Goal: Check status: Check status

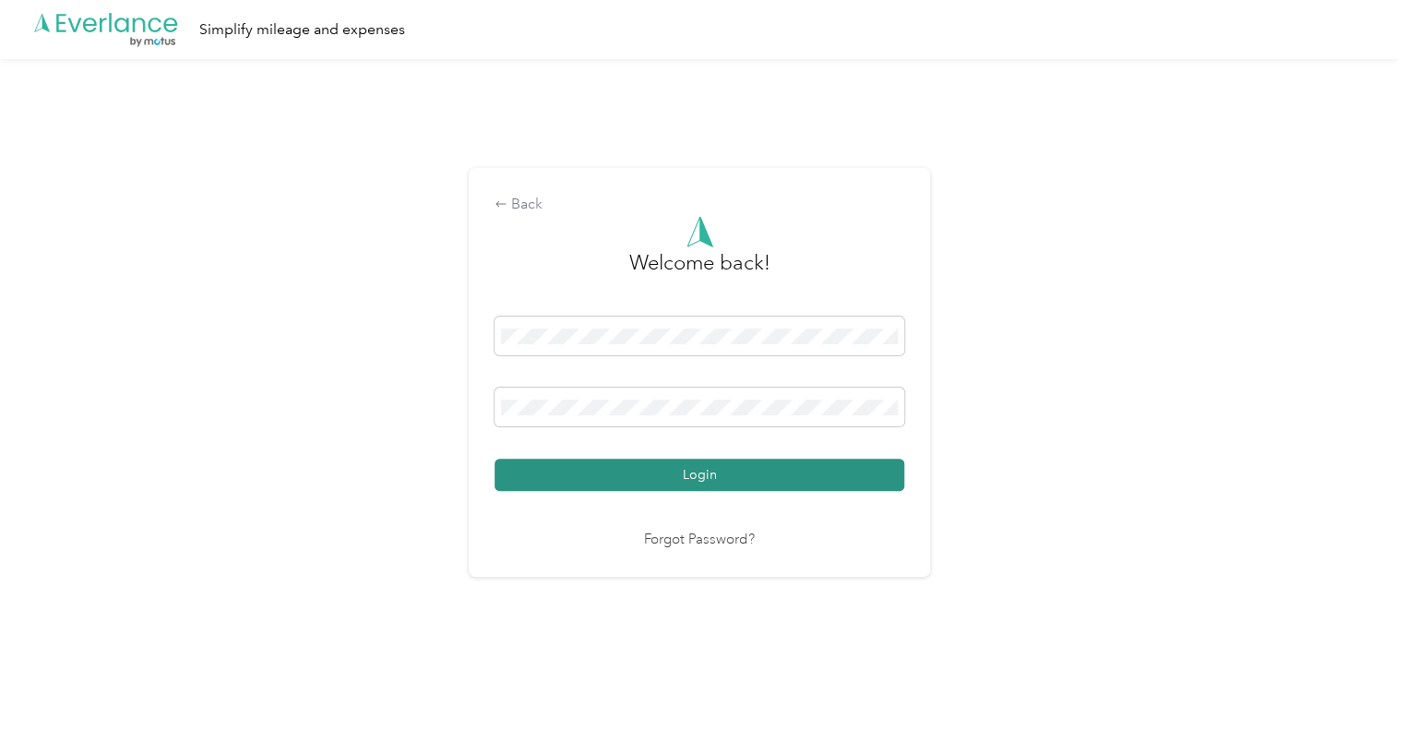
click at [601, 472] on button "Login" at bounding box center [700, 475] width 410 height 32
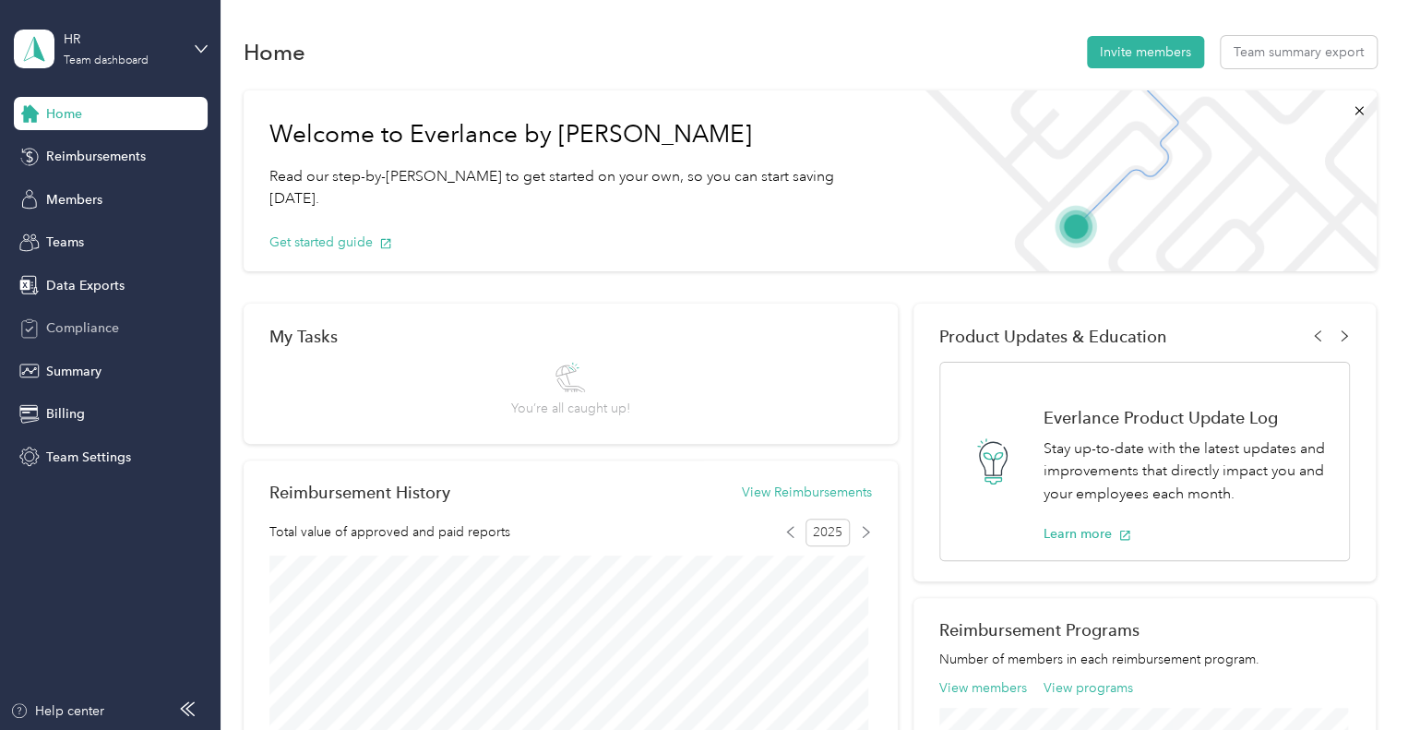
click at [94, 338] on div "Compliance" at bounding box center [111, 328] width 194 height 33
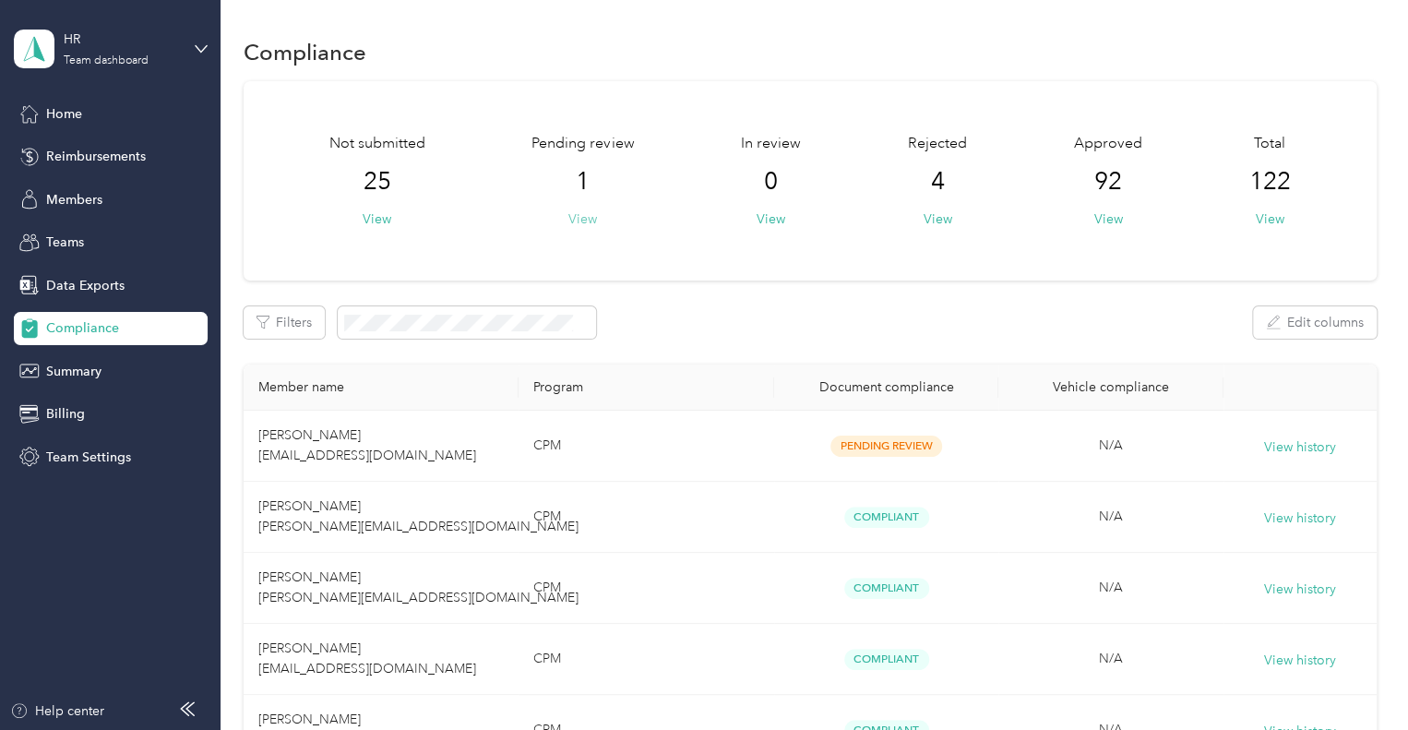
click at [584, 218] on button "View" at bounding box center [582, 218] width 29 height 19
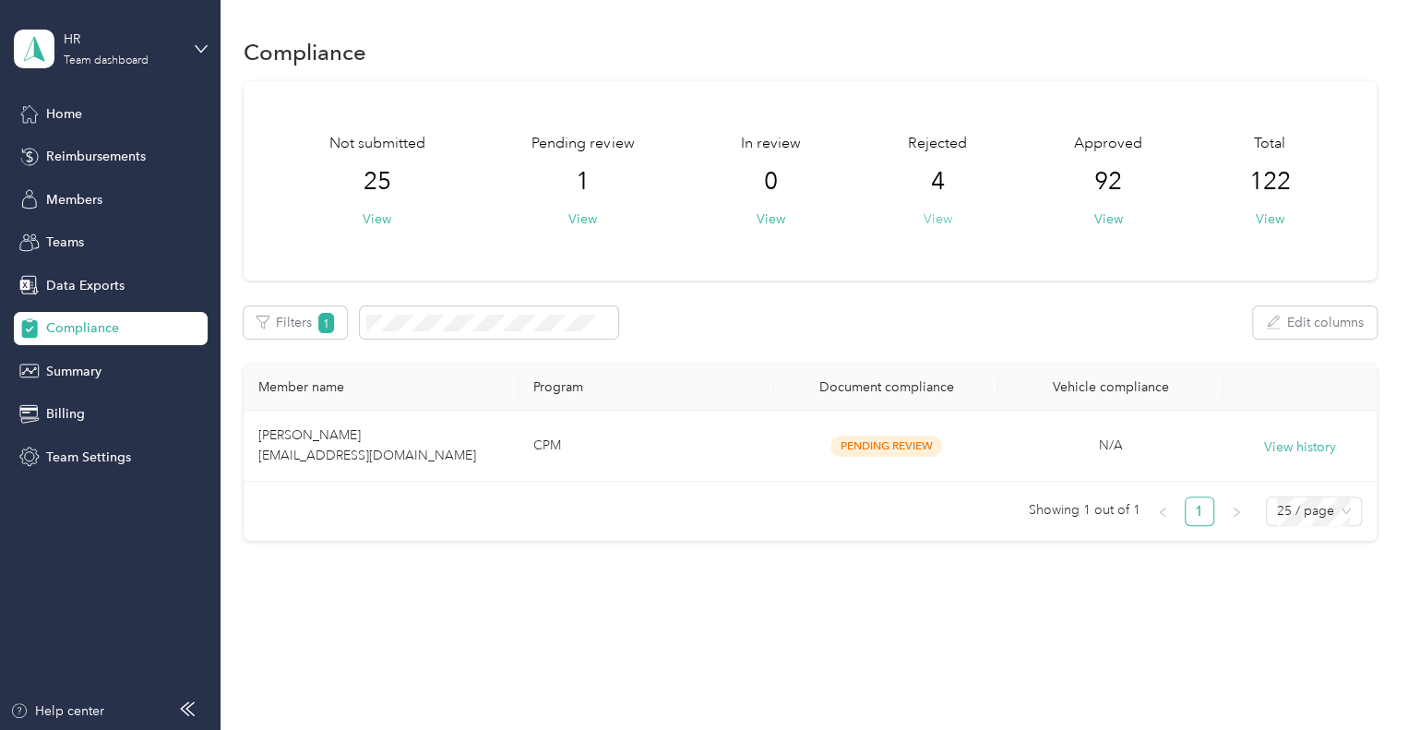
click at [932, 213] on button "View" at bounding box center [937, 218] width 29 height 19
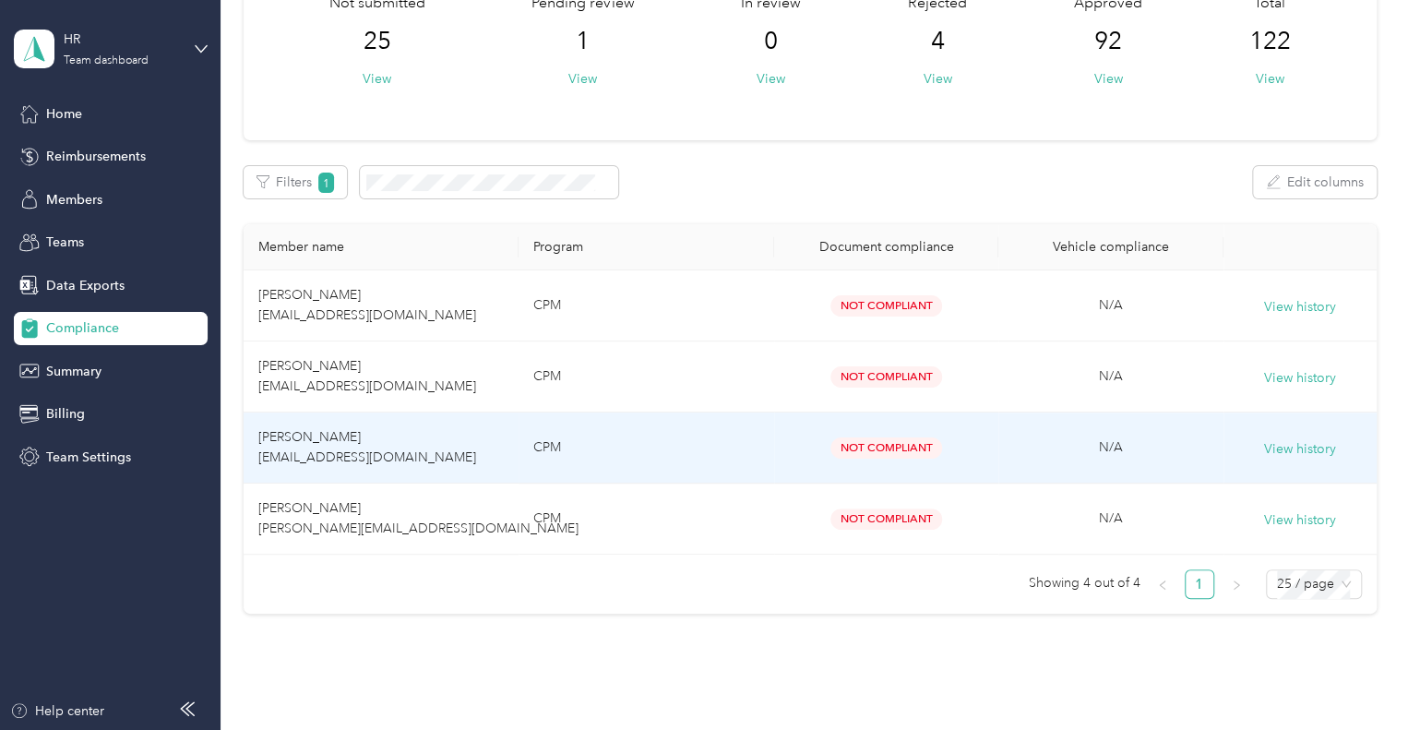
scroll to position [142, 0]
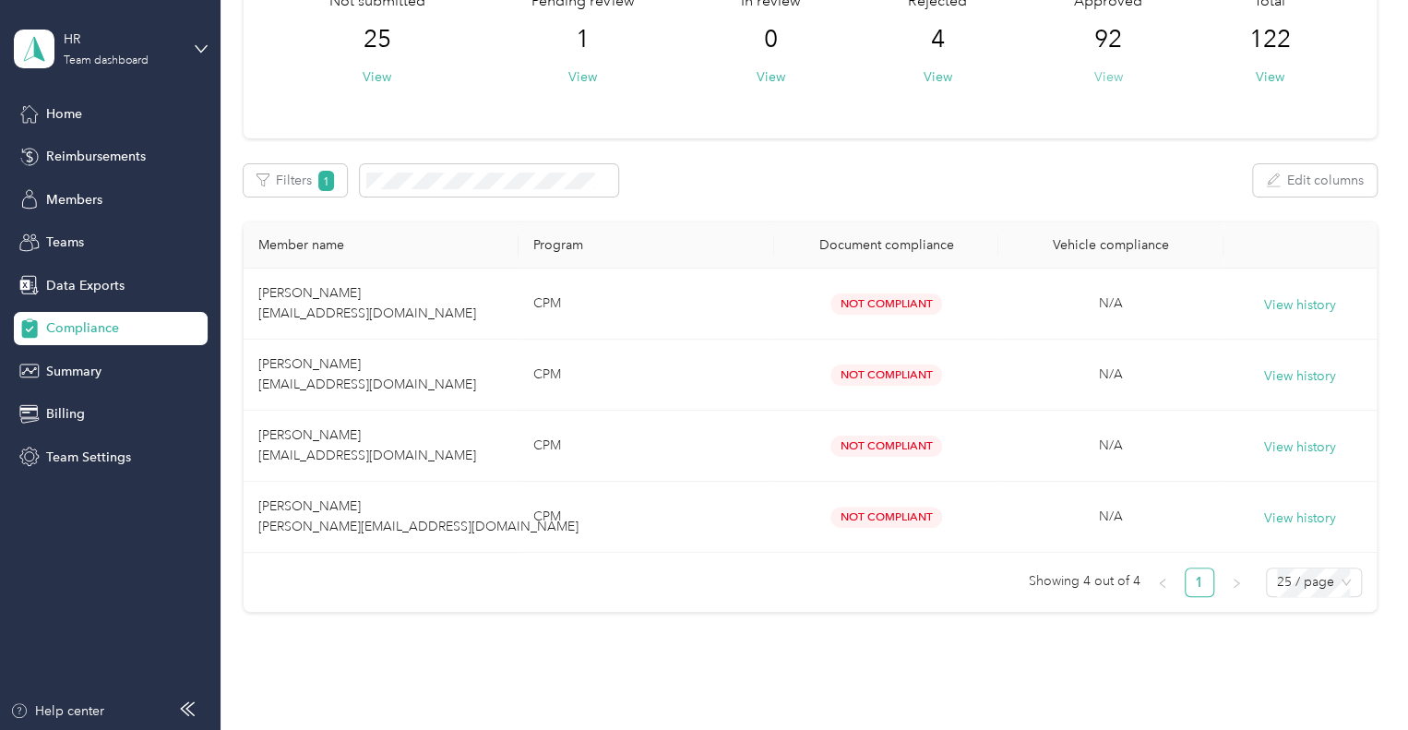
click at [1103, 69] on button "View" at bounding box center [1108, 76] width 29 height 19
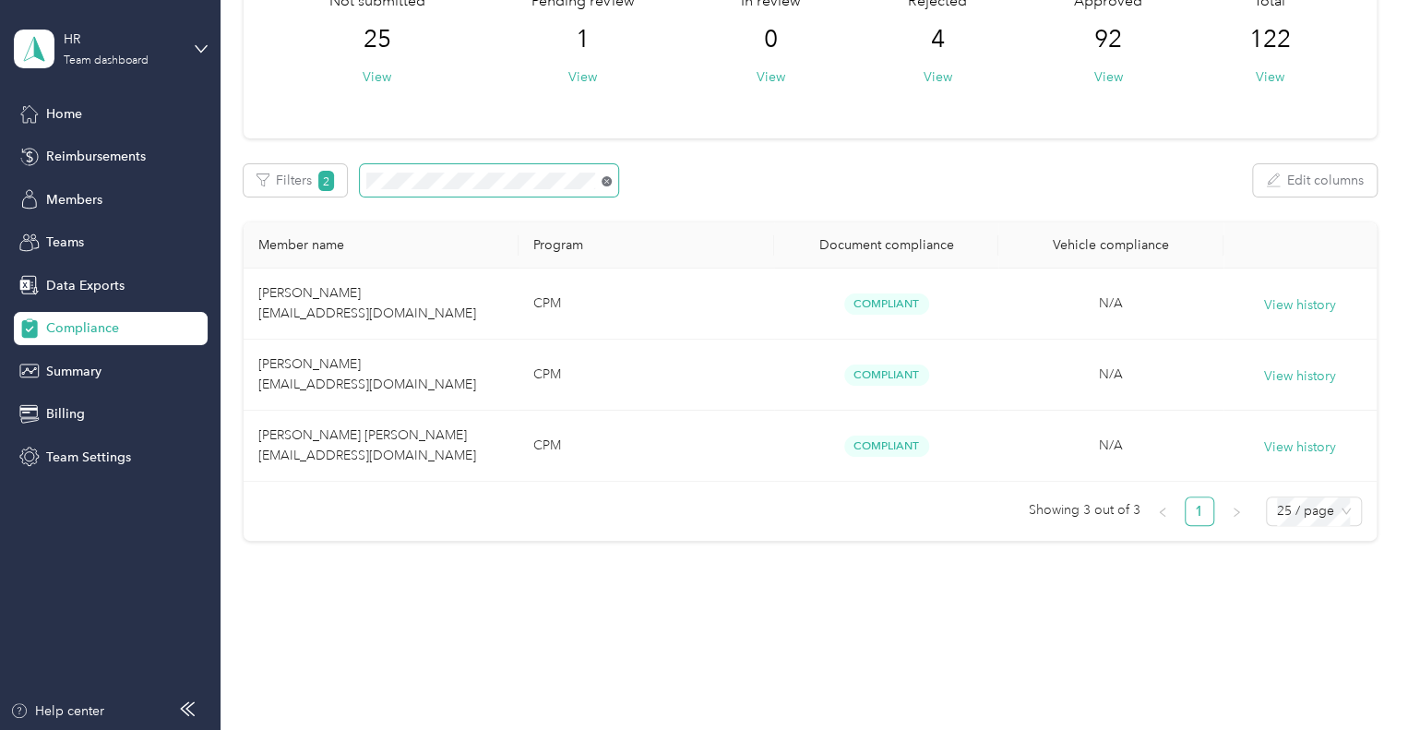
click at [602, 181] on icon at bounding box center [607, 181] width 10 height 10
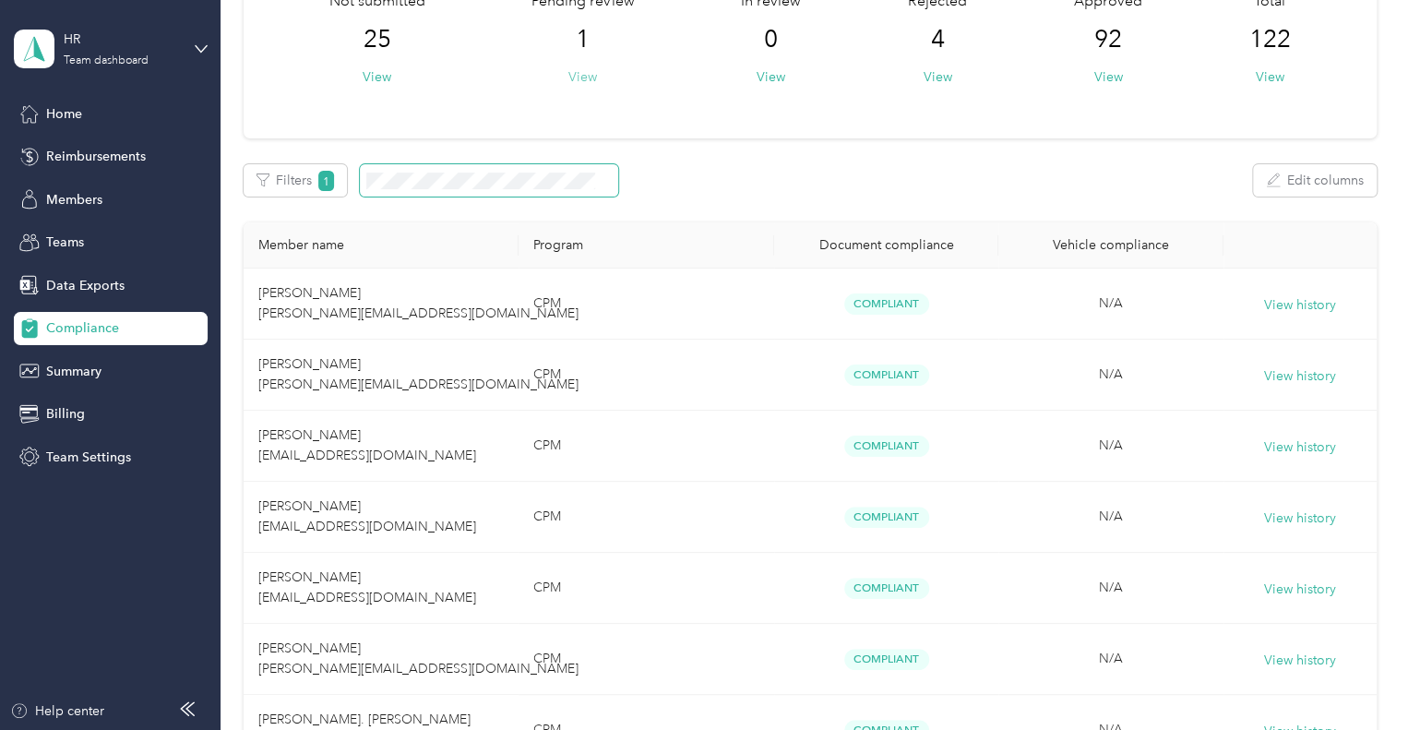
click at [580, 77] on button "View" at bounding box center [582, 76] width 29 height 19
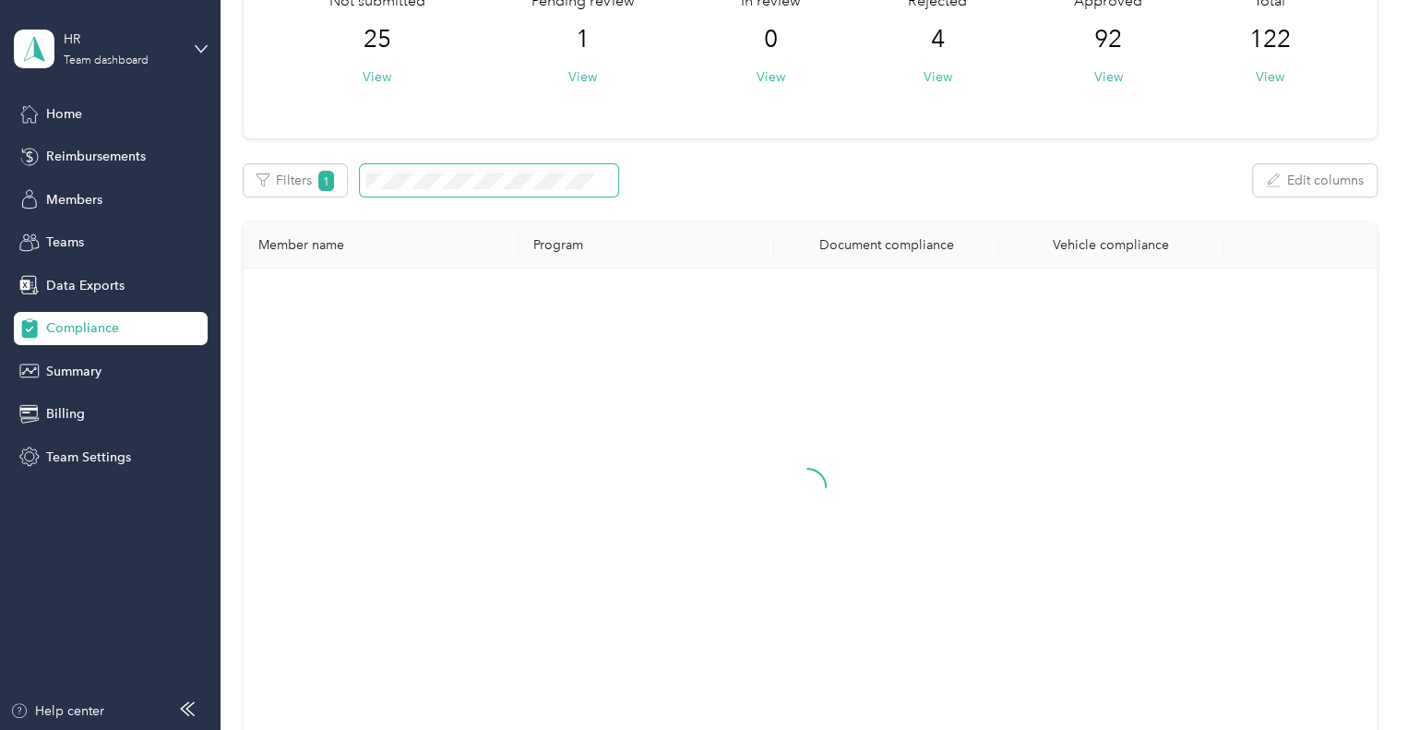
scroll to position [1, 0]
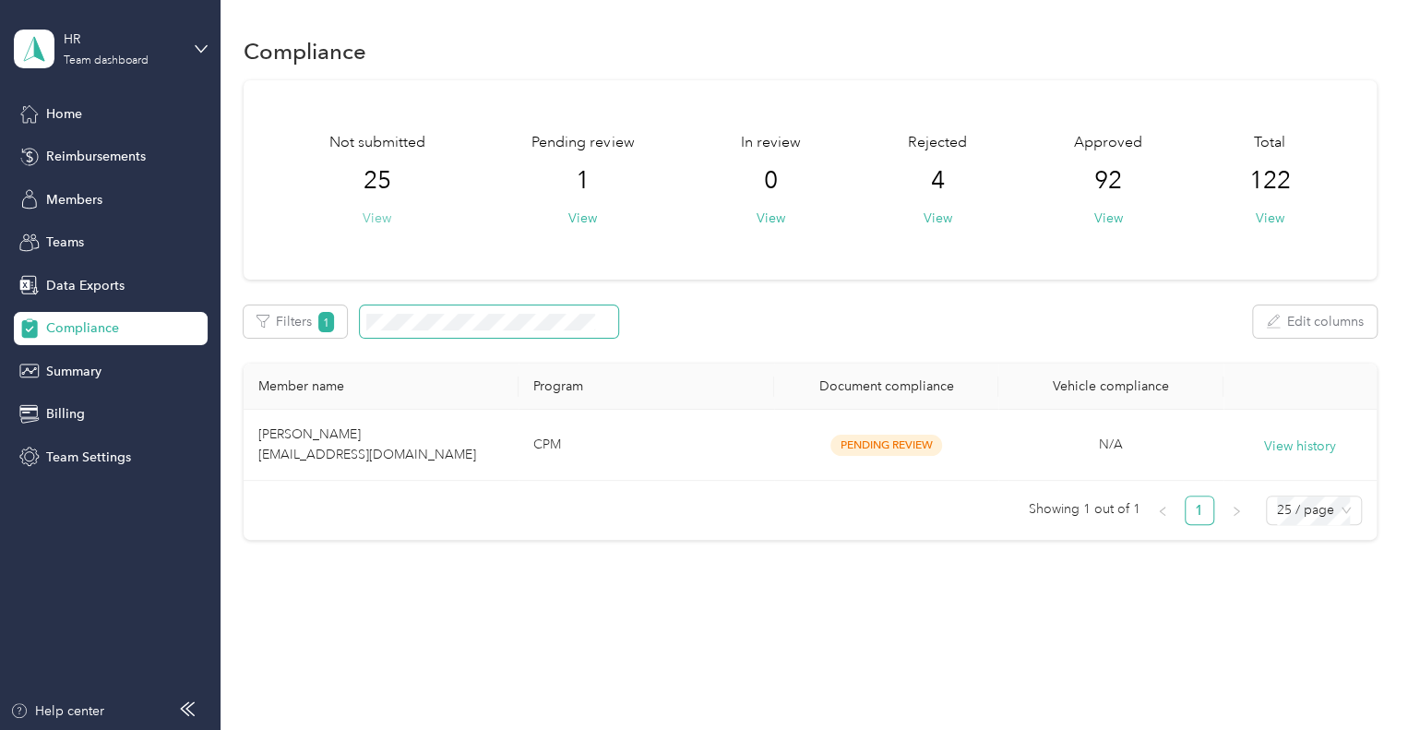
click at [377, 214] on button "View" at bounding box center [377, 218] width 29 height 19
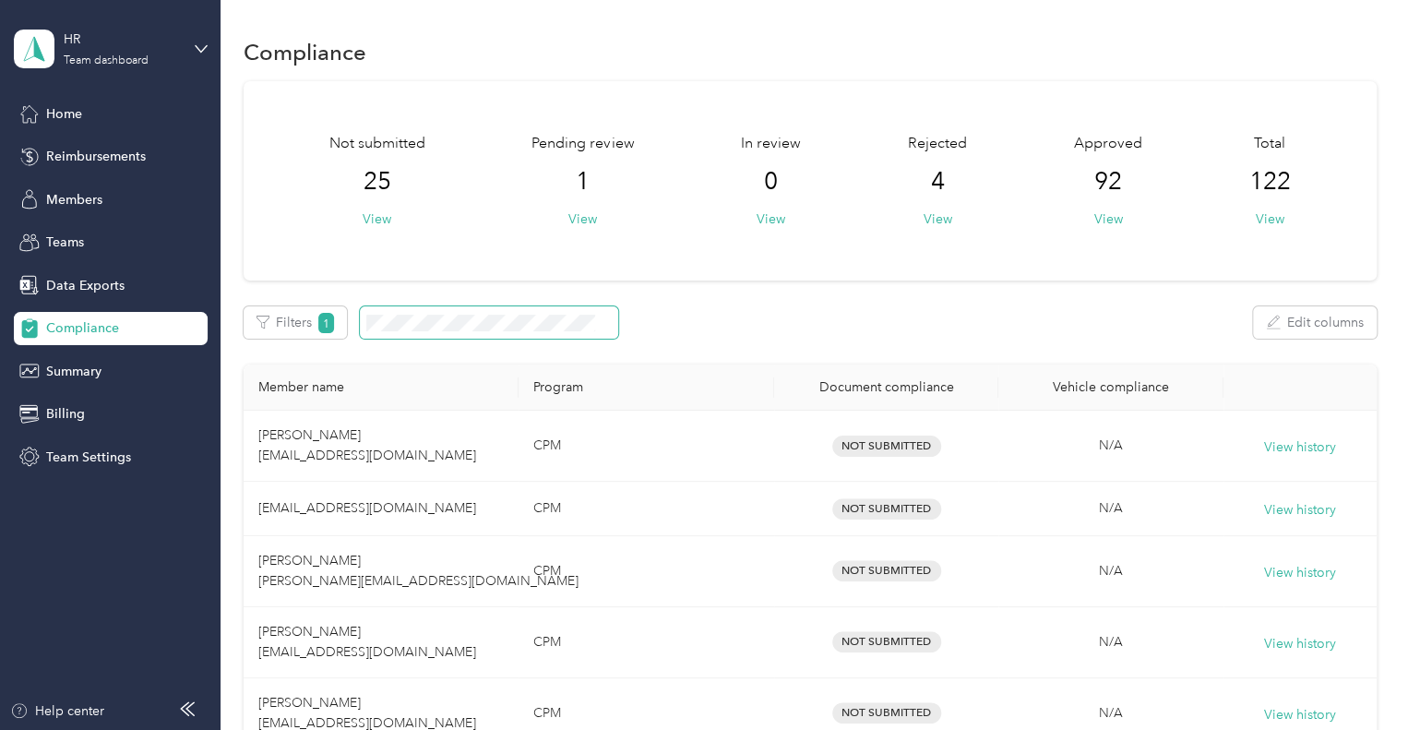
click at [942, 217] on button "View" at bounding box center [937, 218] width 29 height 19
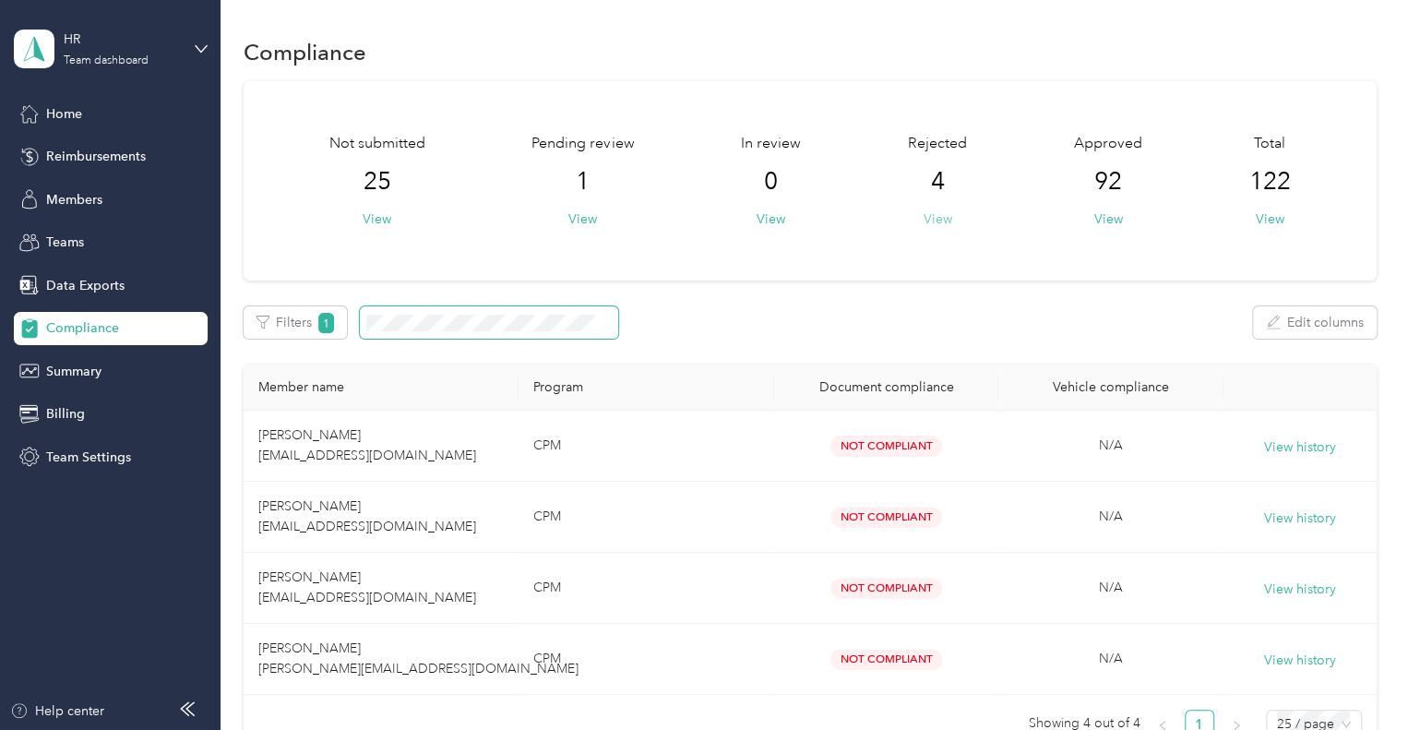
click at [927, 213] on button "View" at bounding box center [937, 218] width 29 height 19
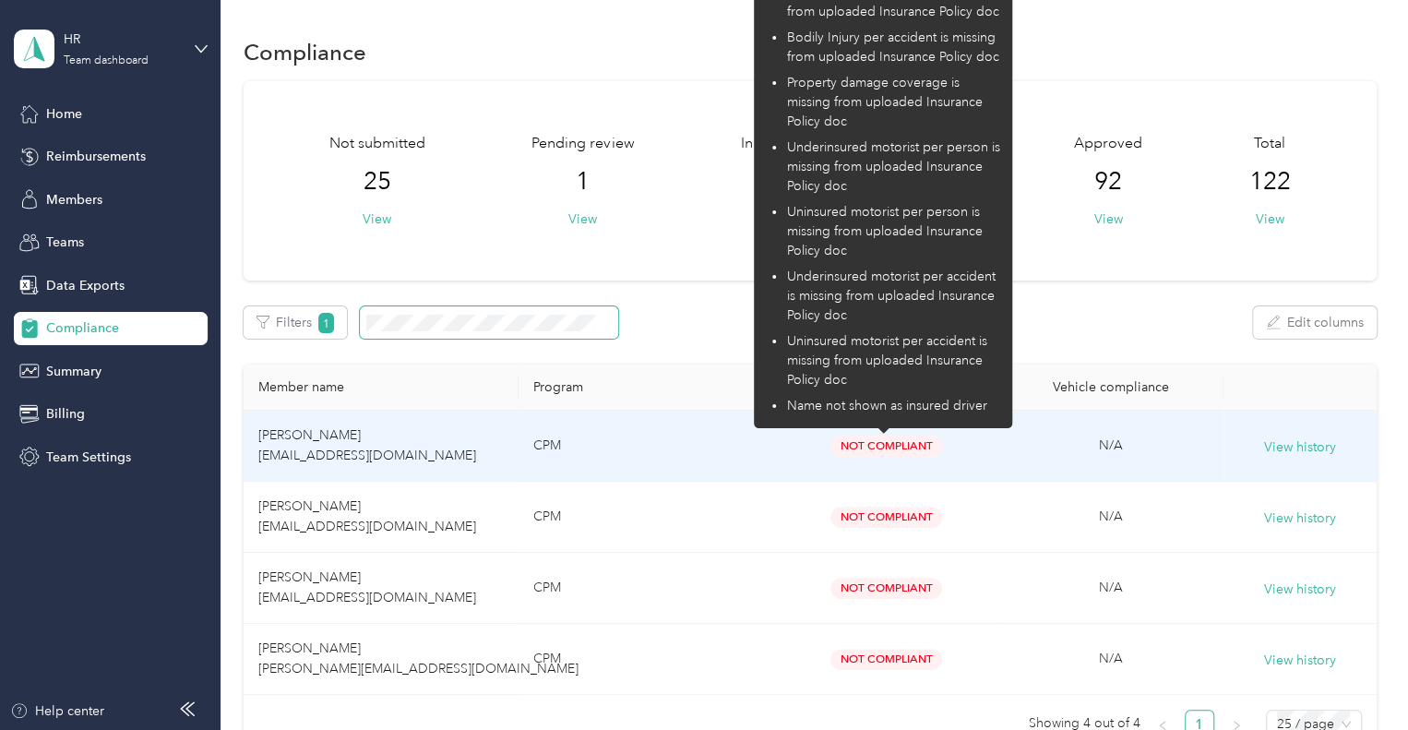
click at [867, 445] on span "Not Compliant" at bounding box center [887, 446] width 112 height 21
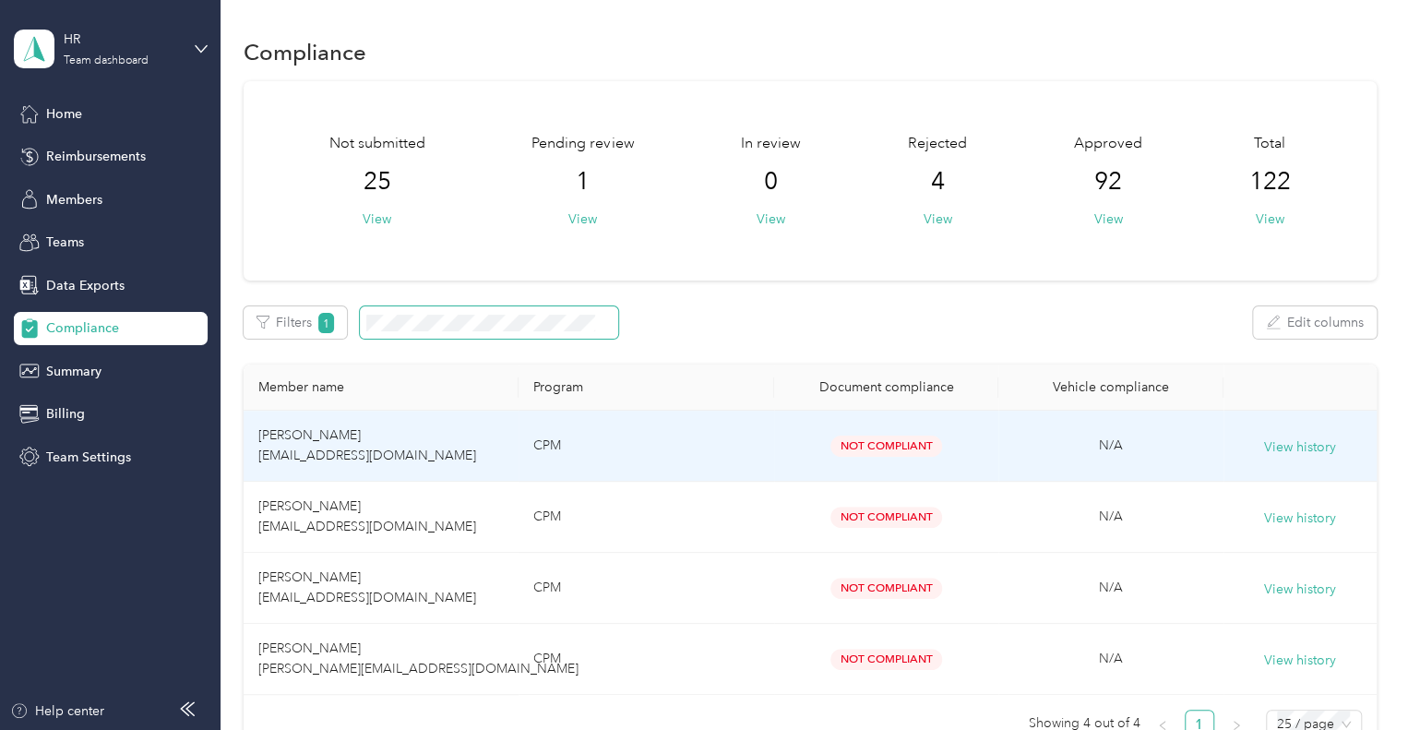
click at [434, 453] on td "[PERSON_NAME] [EMAIL_ADDRESS][DOMAIN_NAME]" at bounding box center [382, 446] width 276 height 71
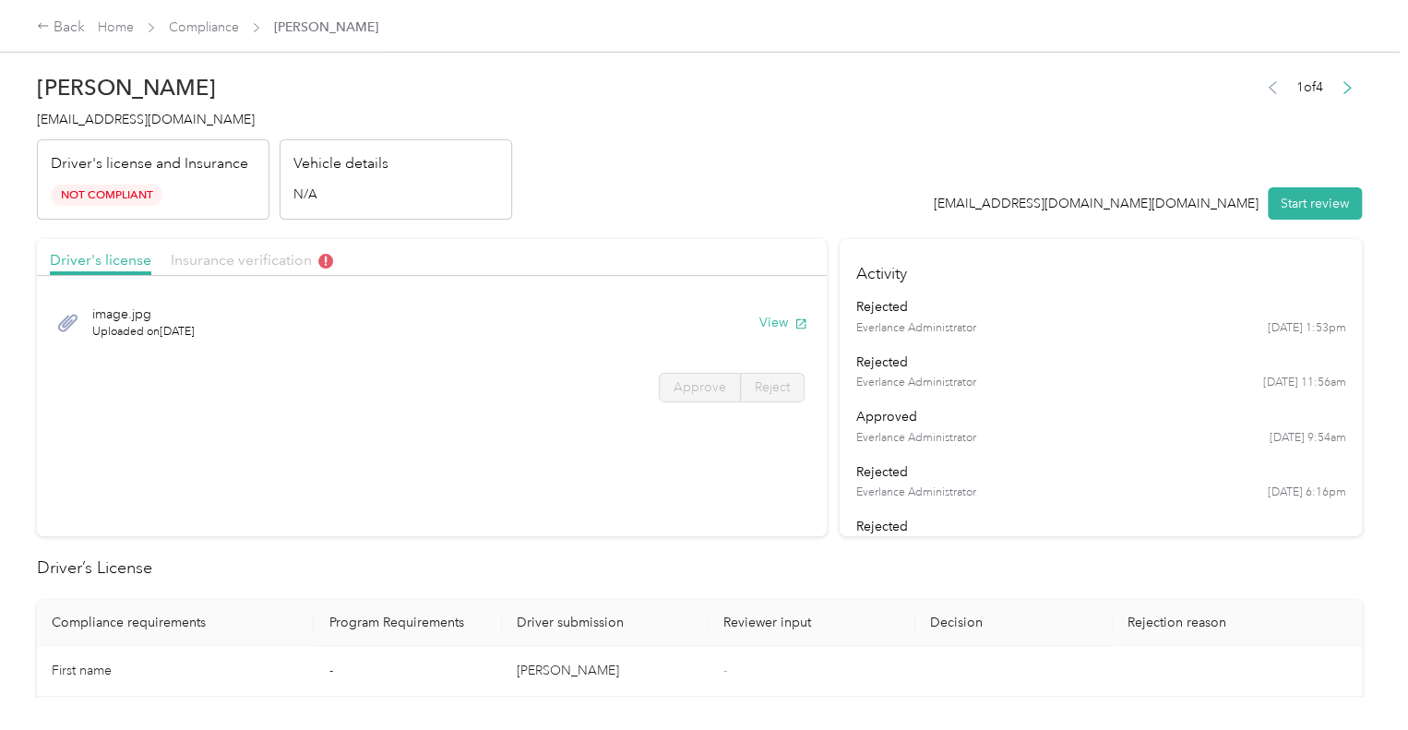
click at [247, 257] on span "Insurance verification" at bounding box center [252, 260] width 162 height 18
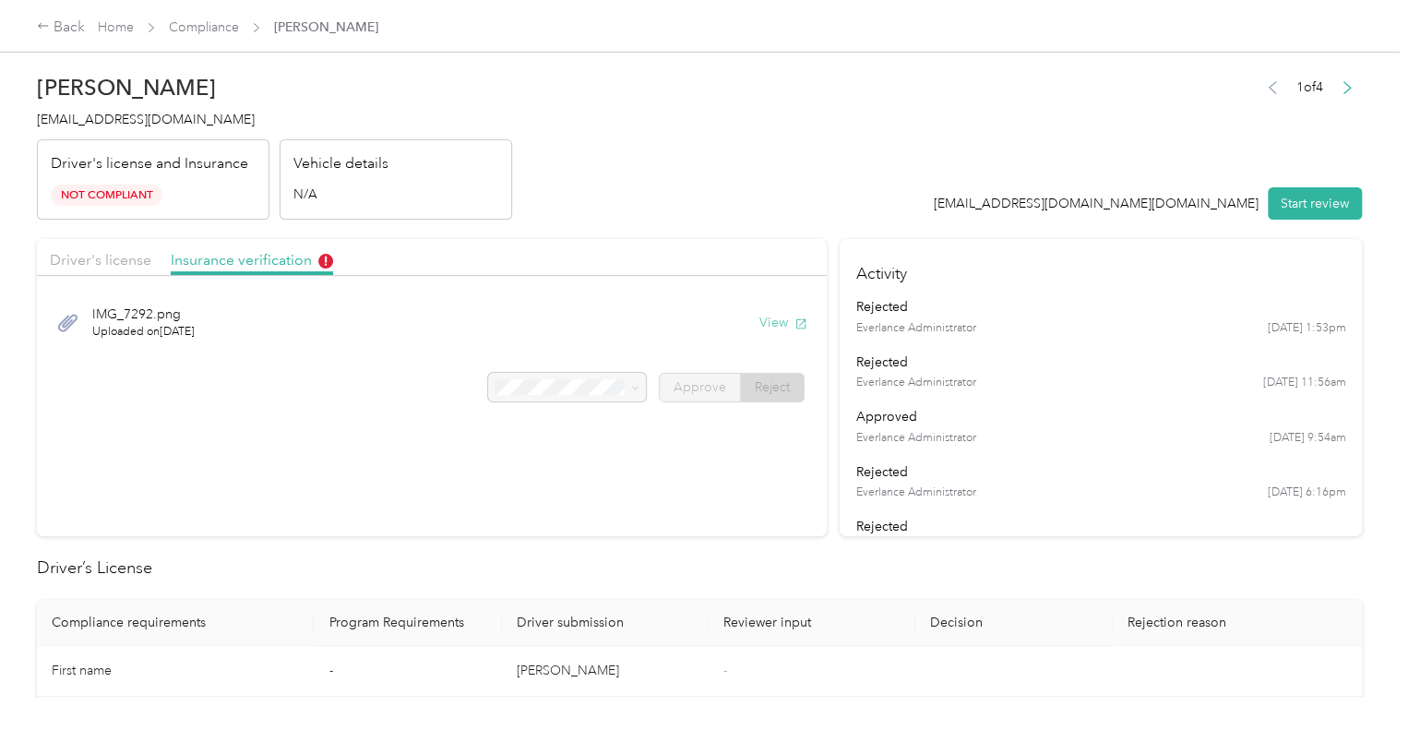
click at [780, 328] on button "View" at bounding box center [784, 322] width 48 height 19
click at [78, 23] on div "Back" at bounding box center [61, 28] width 48 height 22
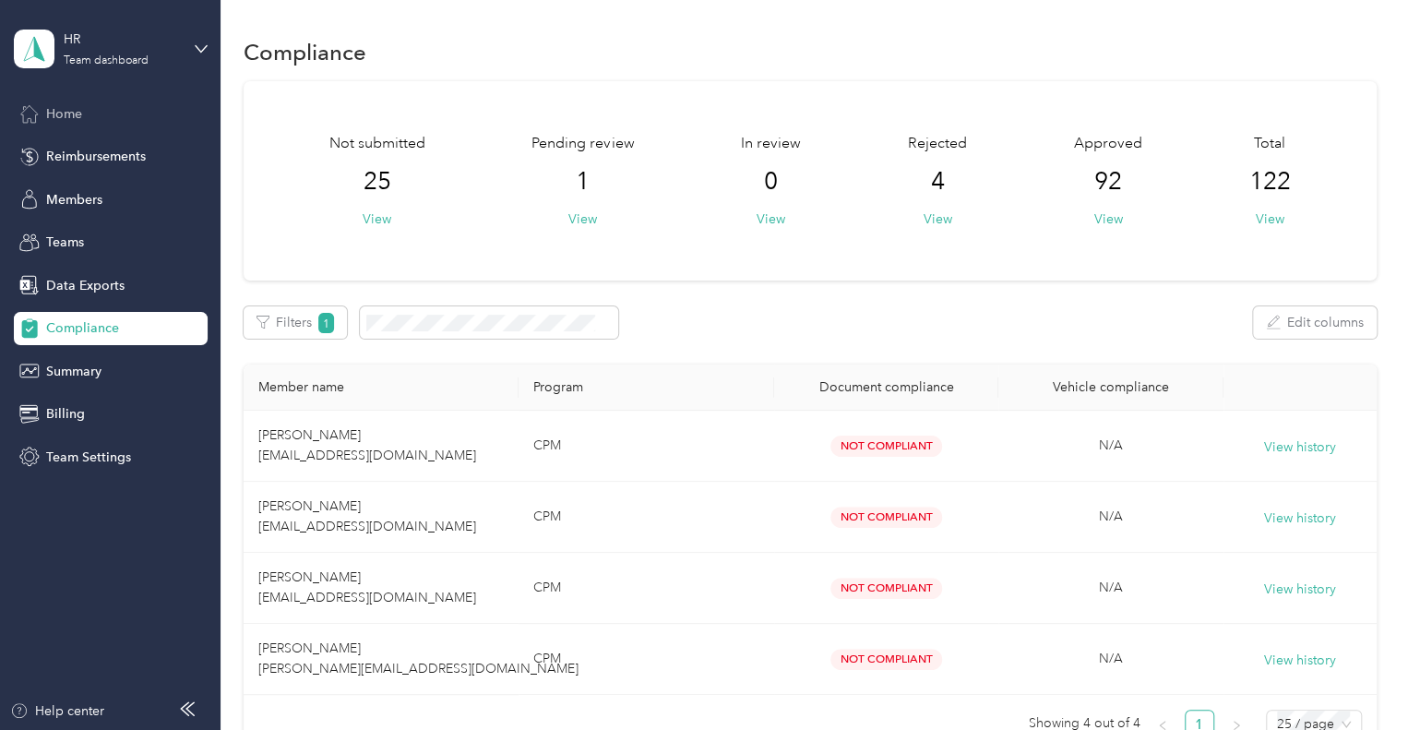
click at [76, 121] on span "Home" at bounding box center [64, 113] width 36 height 19
